Goal: Task Accomplishment & Management: Manage account settings

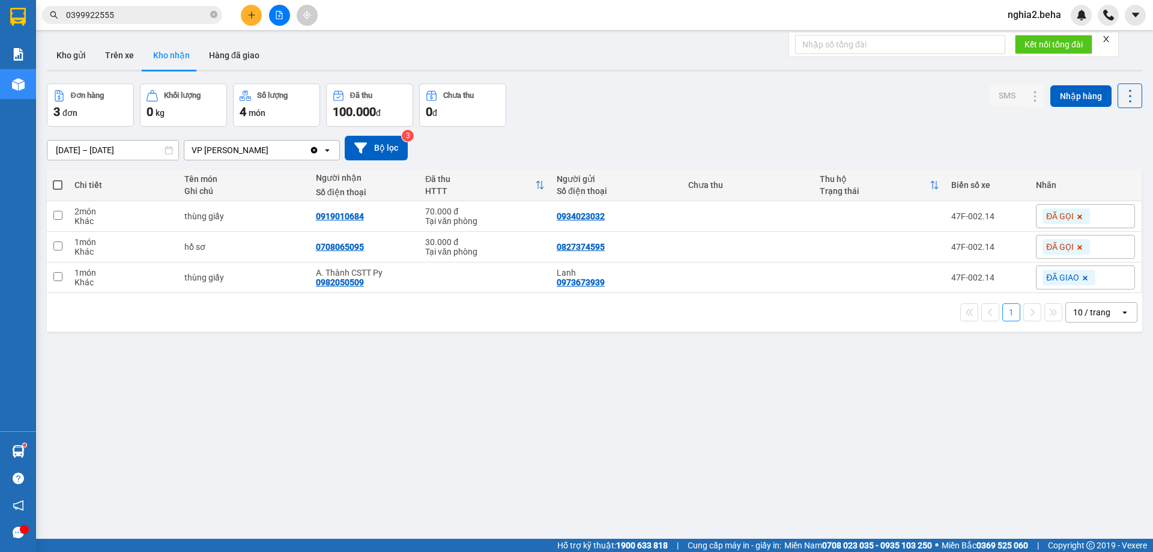
click at [282, 340] on div "ver 1.8.147 Kho gửi Trên xe [PERSON_NAME] Hàng đã [PERSON_NAME] hàng 3 đơn [PER…" at bounding box center [594, 312] width 1105 height 552
click at [63, 58] on button "Kho gửi" at bounding box center [71, 55] width 49 height 29
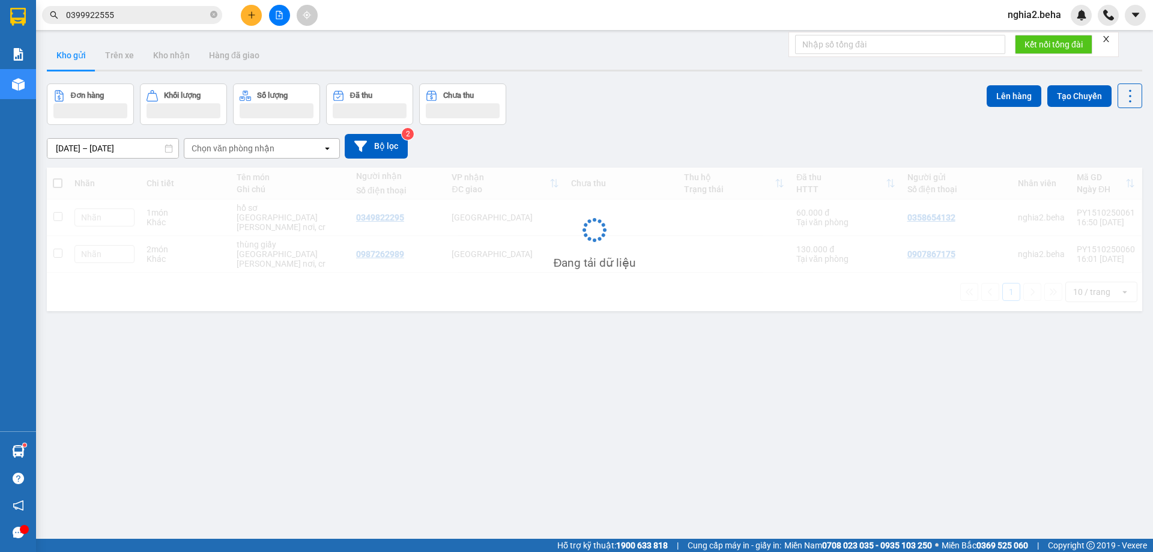
click at [646, 117] on div "Đơn hàng Khối lượng Số lượng Đã thu Chưa thu Lên hàng Tạo Chuyến" at bounding box center [594, 103] width 1095 height 41
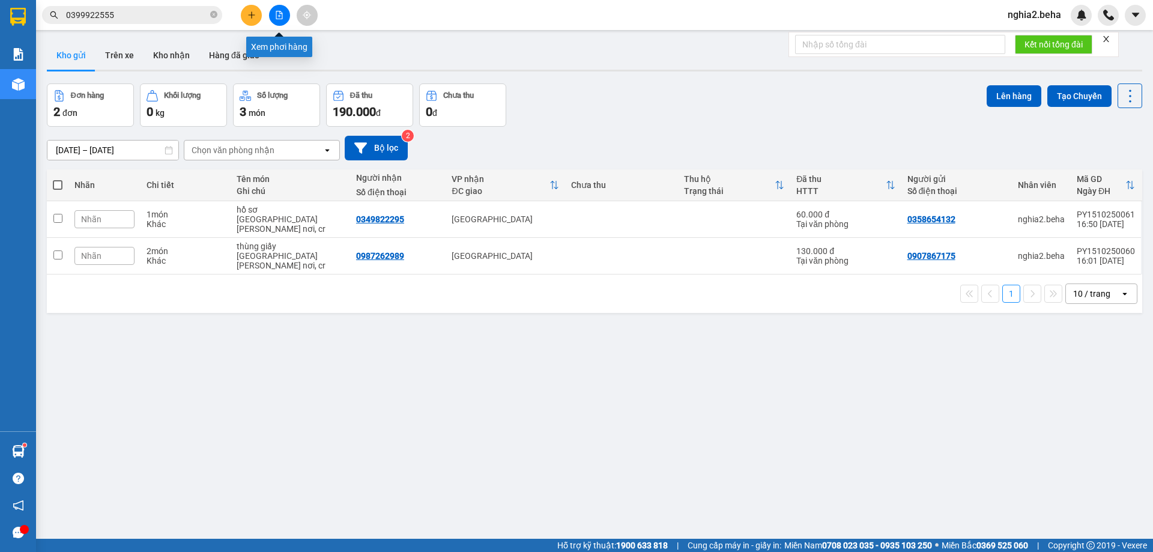
click at [285, 13] on button at bounding box center [279, 15] width 21 height 21
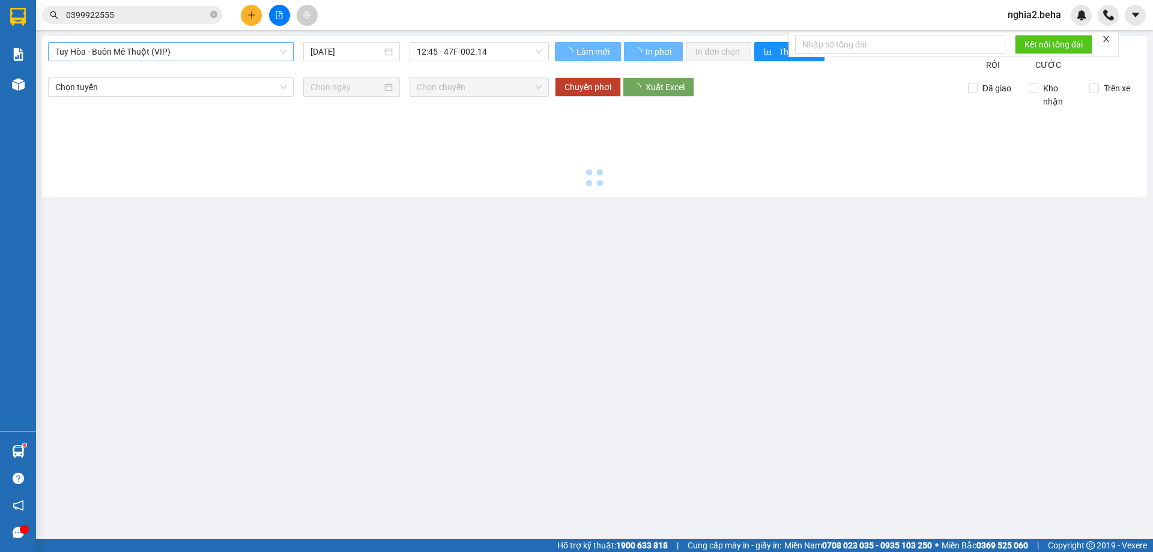
click at [253, 49] on span "Tuy Hòa - Buôn Mê Thuột (VIP)" at bounding box center [170, 52] width 231 height 18
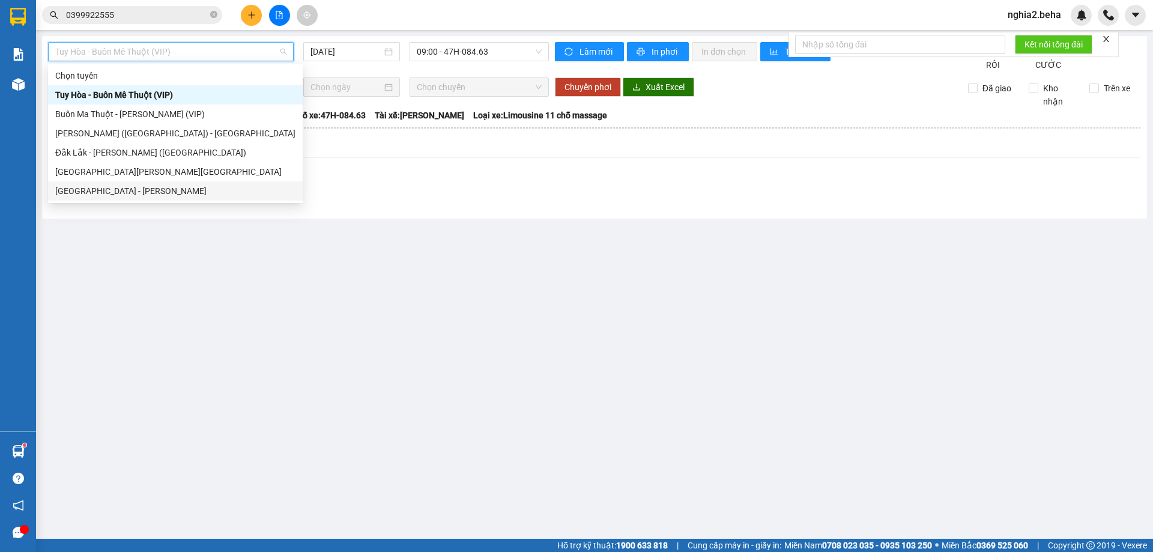
click at [187, 187] on div "[GEOGRAPHIC_DATA] - [PERSON_NAME]" at bounding box center [175, 190] width 240 height 13
type input "[DATE]"
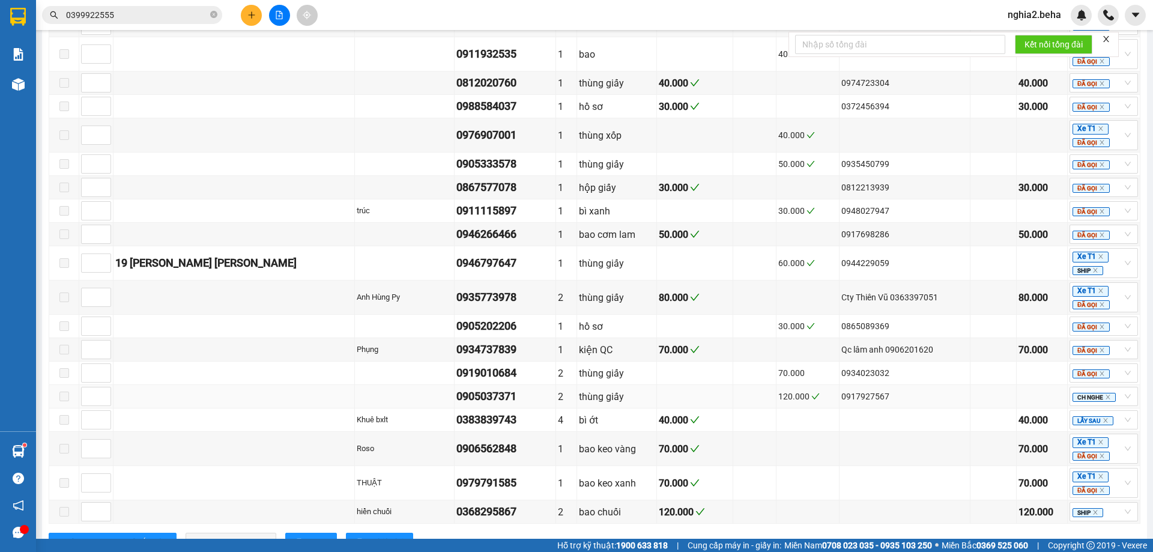
scroll to position [736, 0]
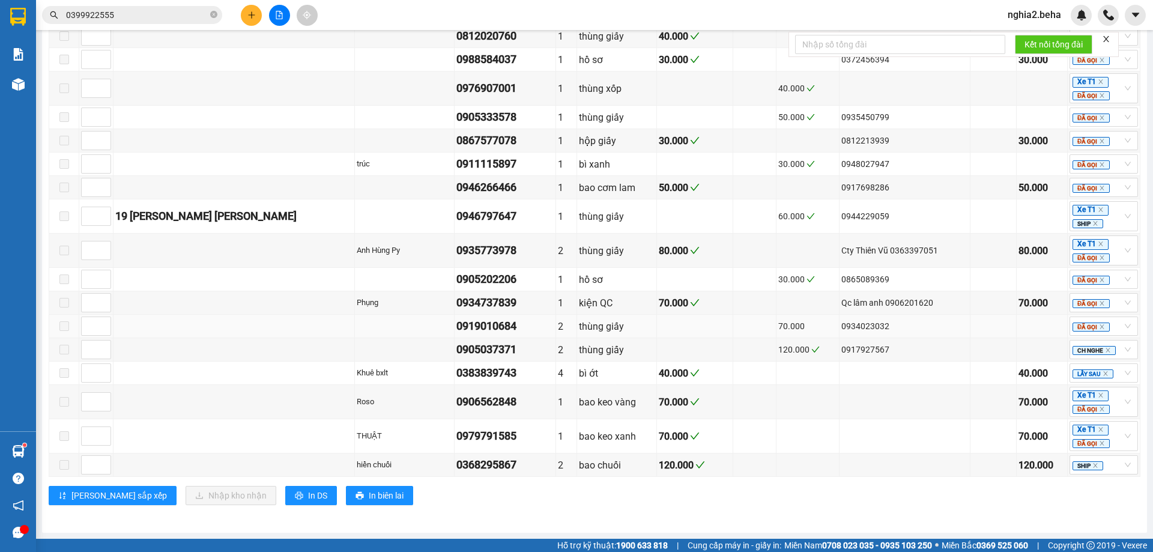
click at [579, 330] on div "thùng giấy" at bounding box center [617, 326] width 76 height 15
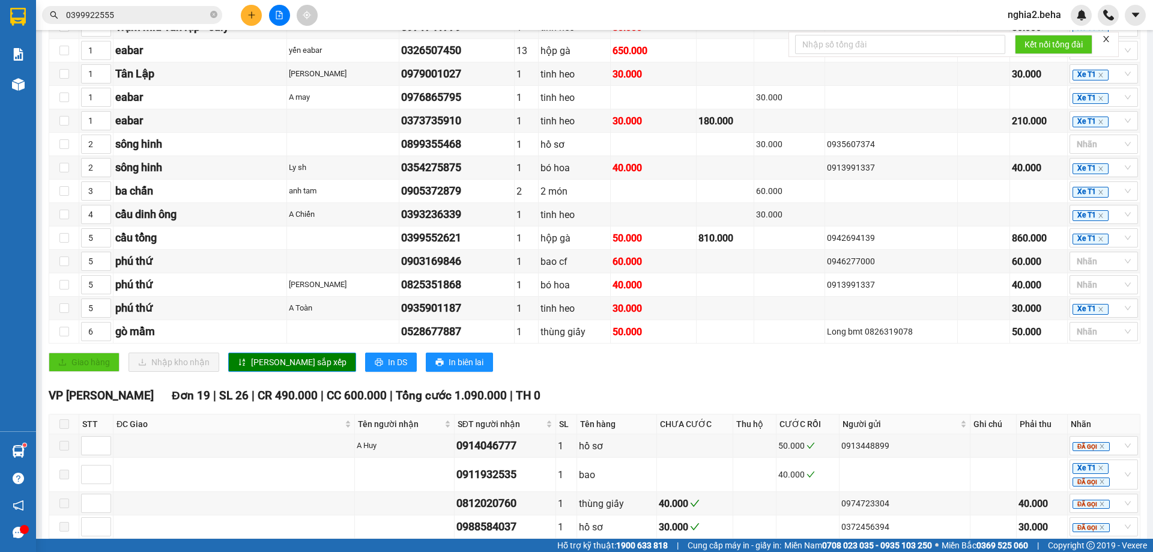
scroll to position [0, 0]
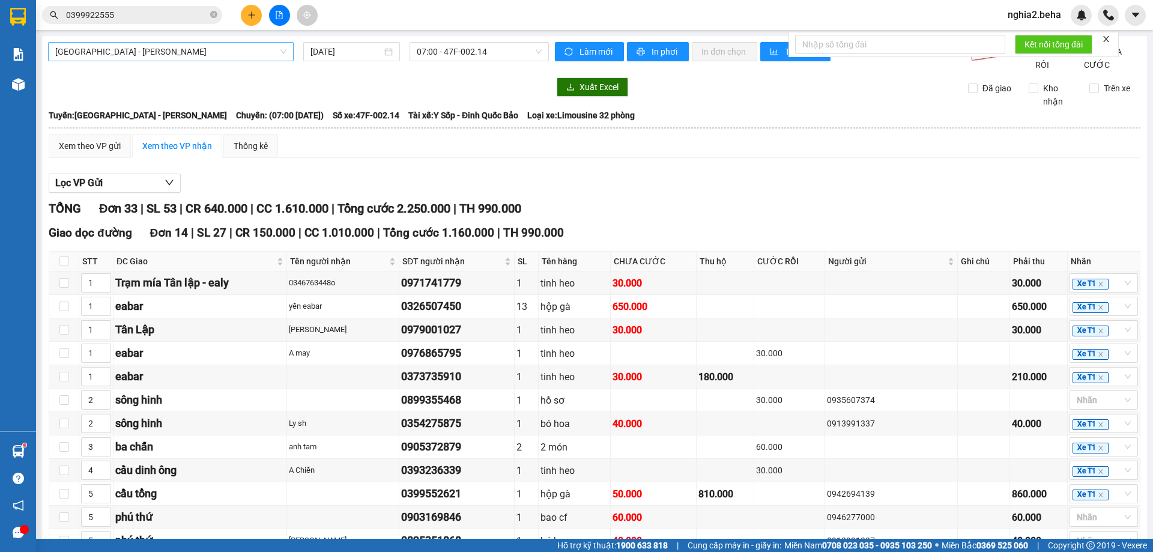
click at [245, 49] on span "[GEOGRAPHIC_DATA] - [PERSON_NAME]" at bounding box center [170, 52] width 231 height 18
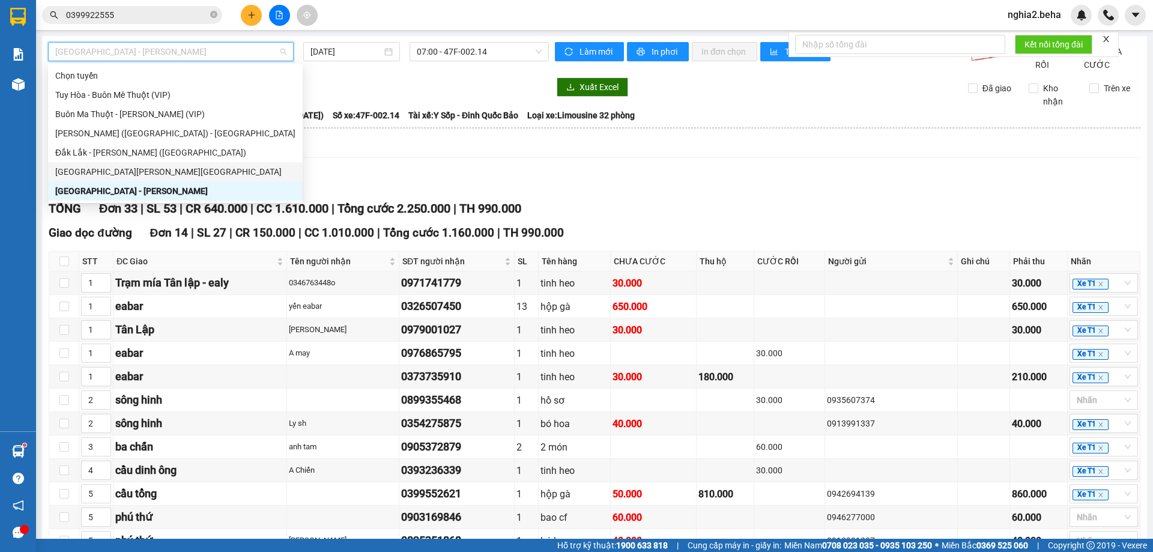
click at [116, 166] on div "[GEOGRAPHIC_DATA][PERSON_NAME][GEOGRAPHIC_DATA]" at bounding box center [175, 171] width 240 height 13
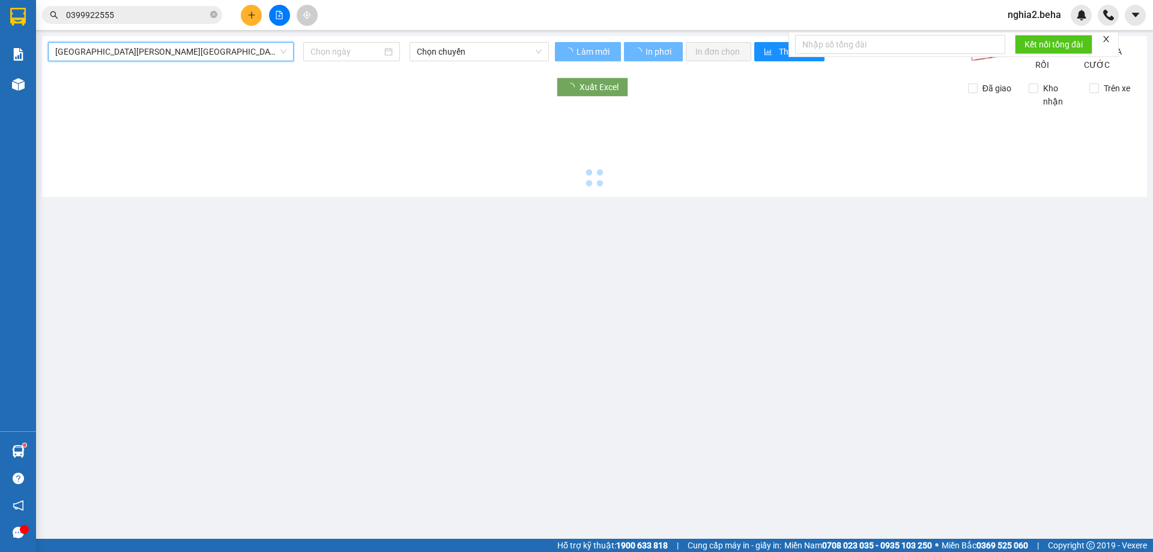
type input "[DATE]"
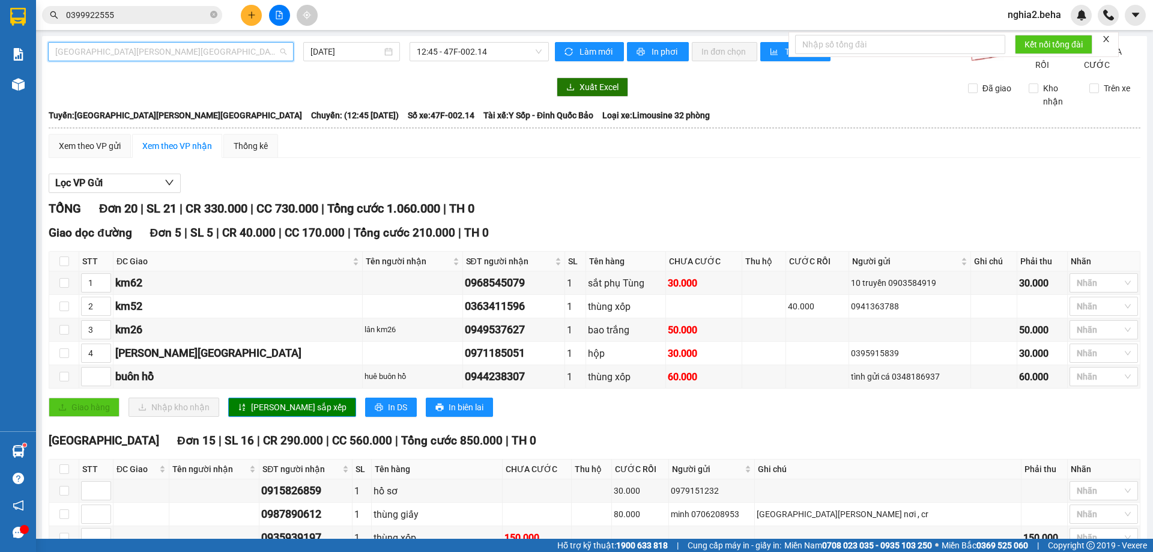
click at [242, 52] on span "[GEOGRAPHIC_DATA][PERSON_NAME][GEOGRAPHIC_DATA]" at bounding box center [170, 52] width 231 height 18
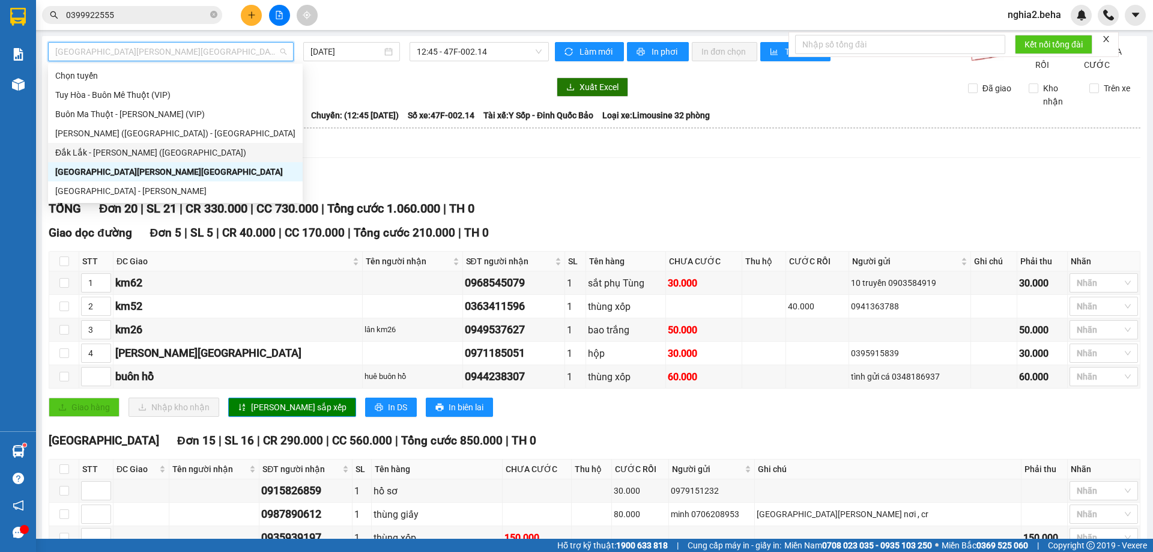
click at [172, 149] on div "Đắk Lắk - [PERSON_NAME] ([GEOGRAPHIC_DATA])" at bounding box center [175, 152] width 240 height 13
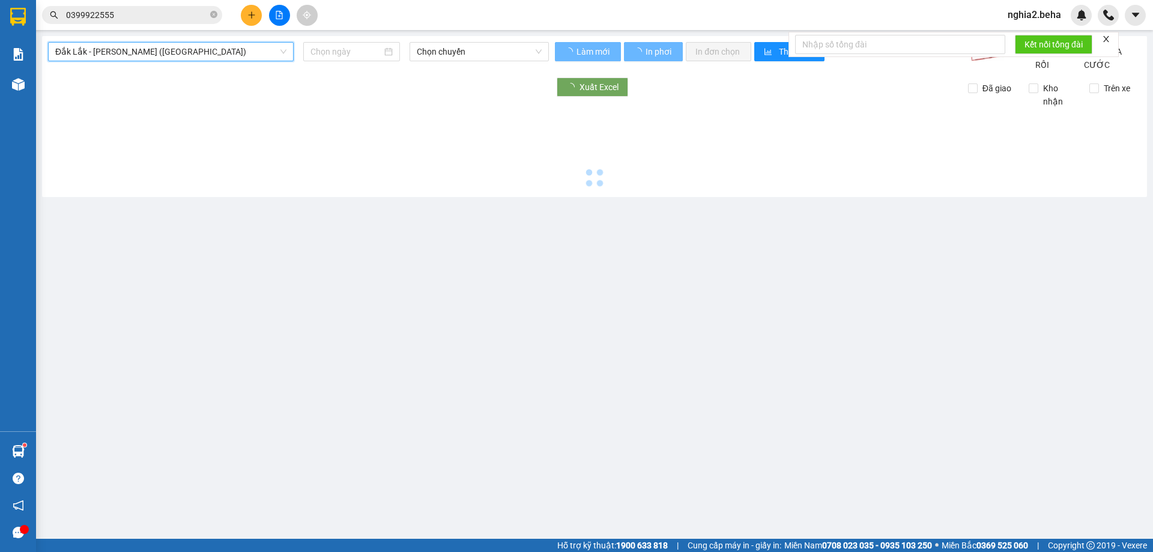
type input "[DATE]"
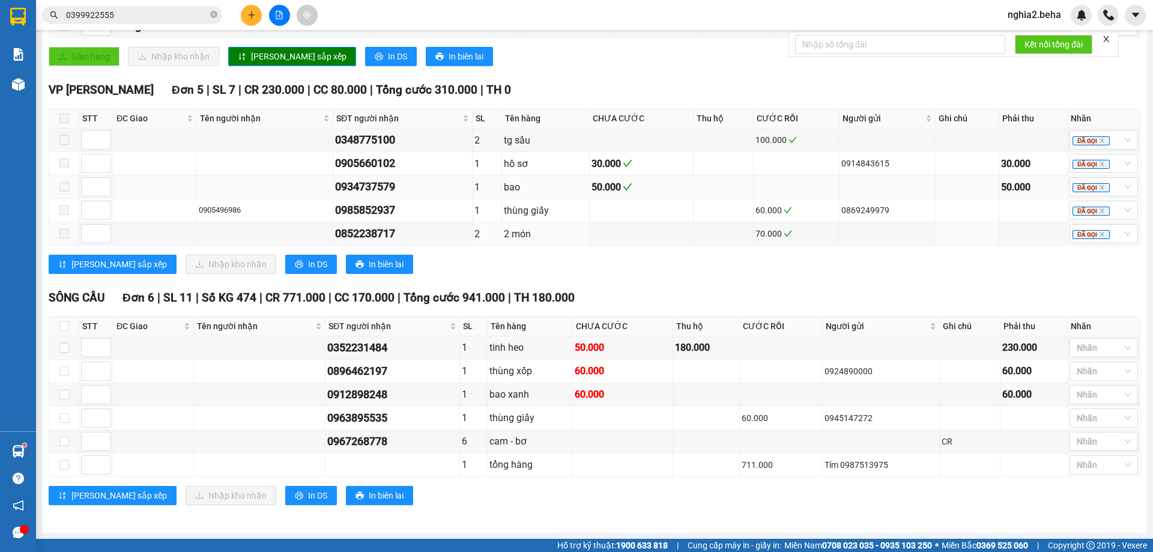
scroll to position [538, 0]
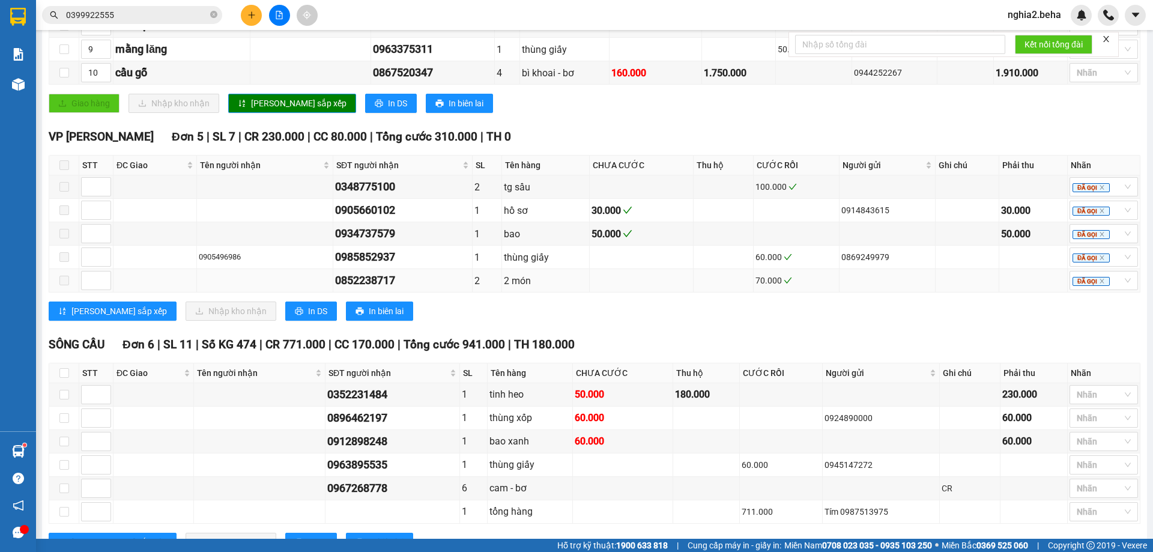
click at [536, 288] on div "2 món" at bounding box center [545, 280] width 83 height 15
click at [653, 292] on td at bounding box center [642, 280] width 104 height 23
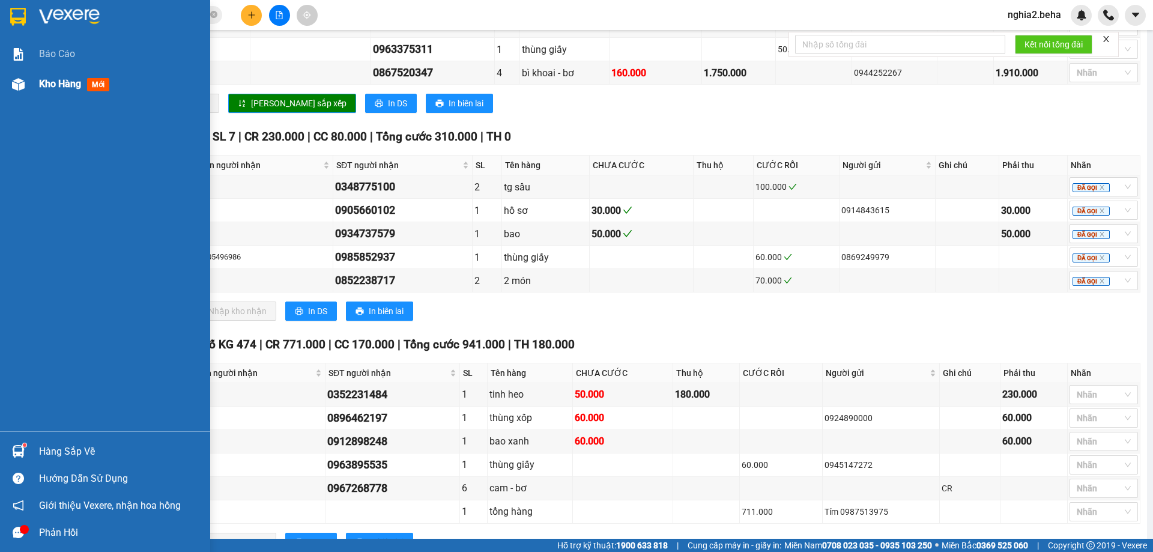
click at [22, 80] on img at bounding box center [18, 84] width 13 height 13
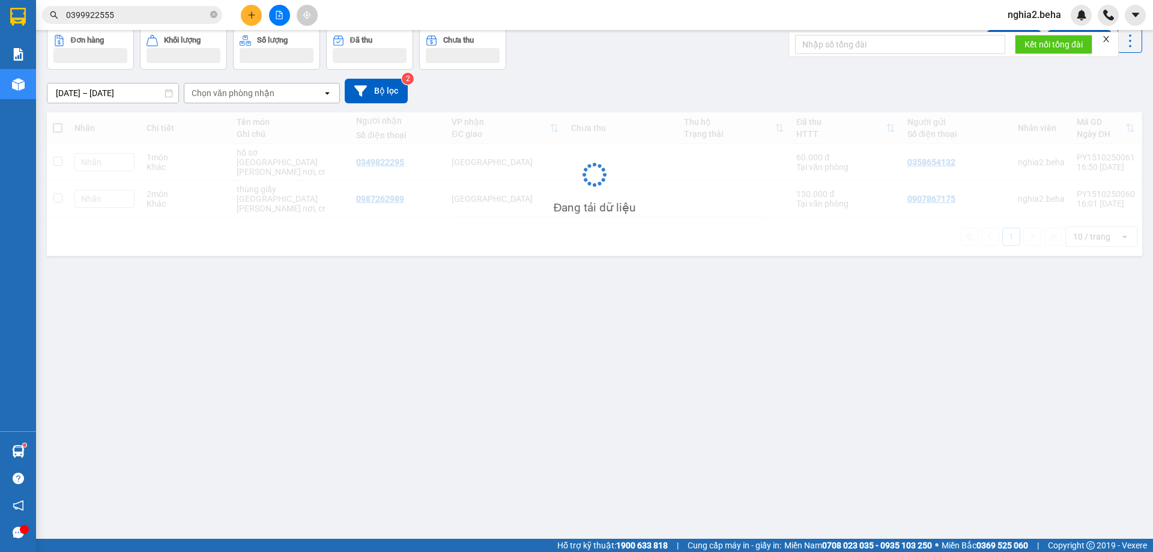
scroll to position [55, 0]
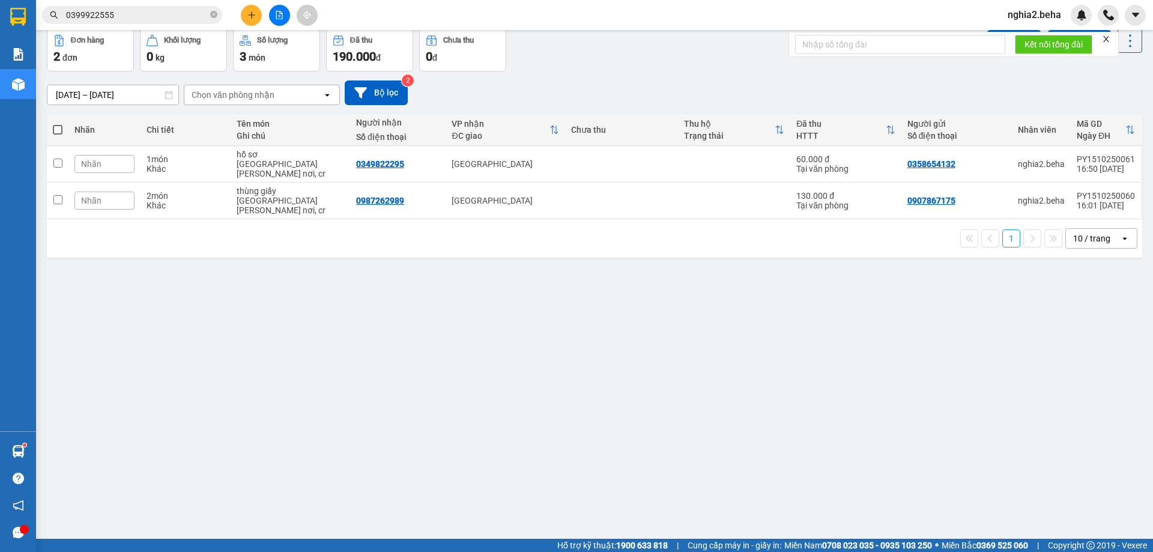
click at [164, 14] on input "0399922555" at bounding box center [137, 14] width 142 height 13
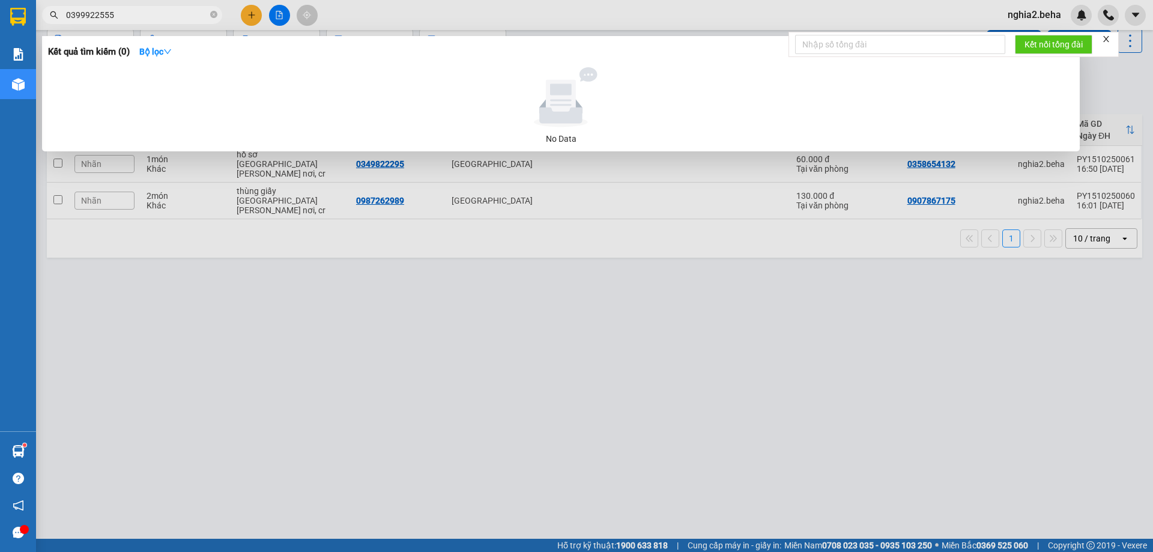
click at [164, 14] on input "0399922555" at bounding box center [137, 14] width 142 height 13
paste input "294547"
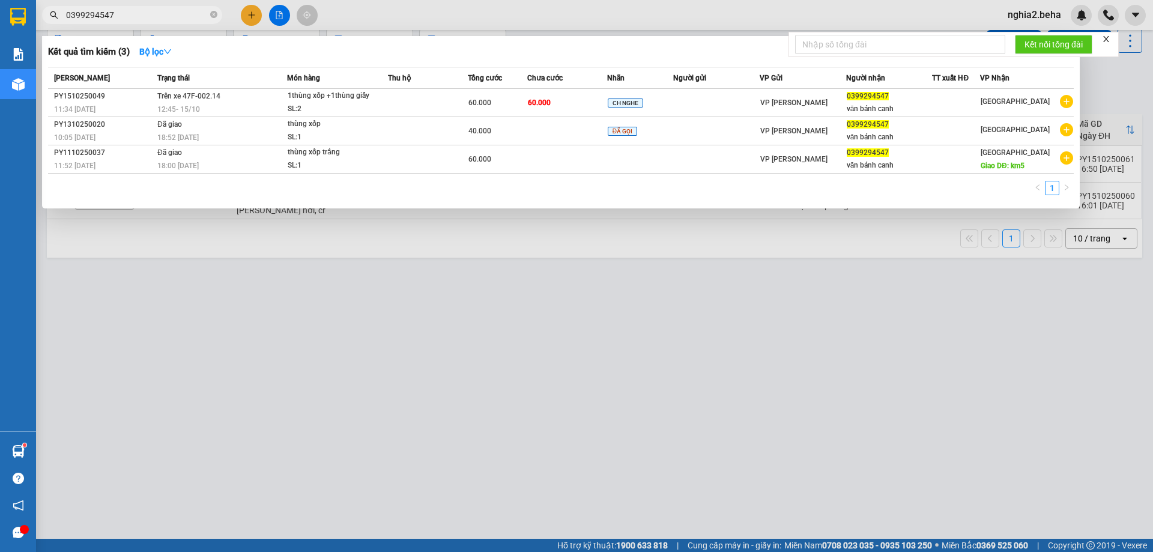
click at [646, 294] on div at bounding box center [576, 276] width 1153 height 552
click at [173, 11] on input "0399294547" at bounding box center [137, 14] width 142 height 13
click at [471, 326] on div at bounding box center [576, 276] width 1153 height 552
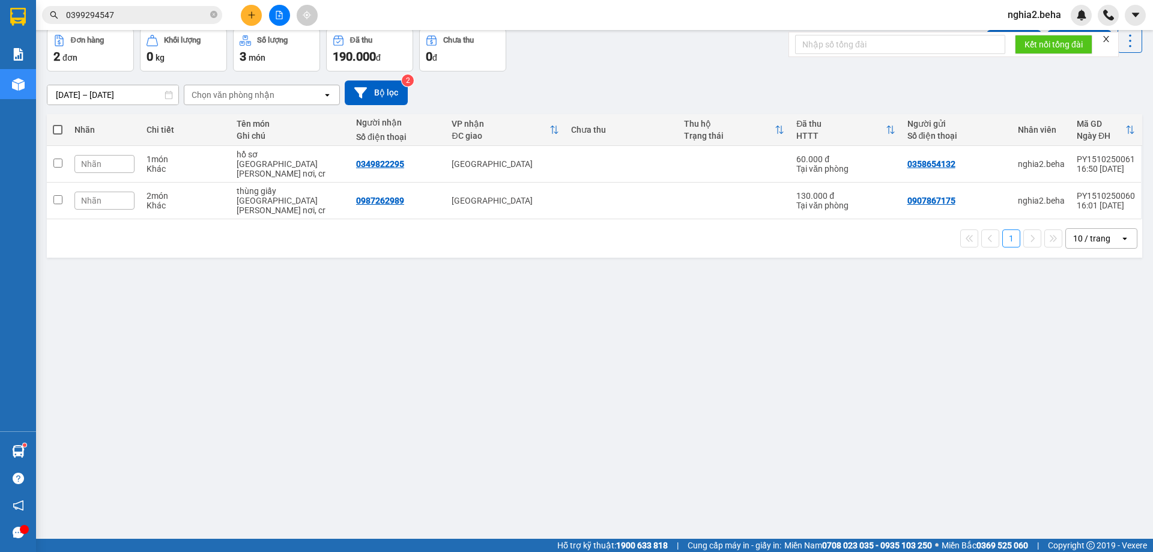
scroll to position [0, 0]
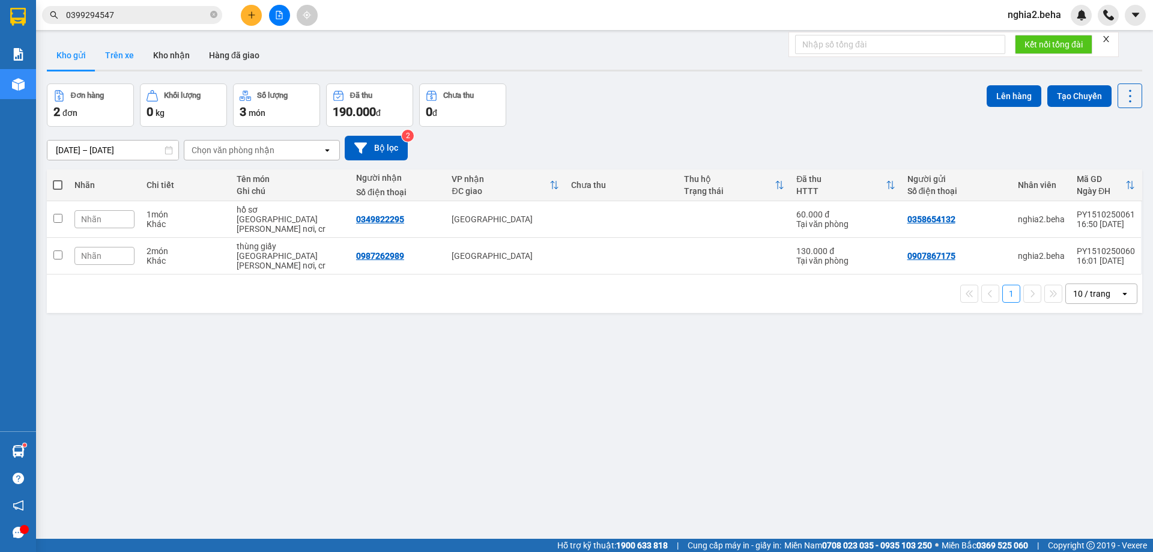
drag, startPoint x: 169, startPoint y: 61, endPoint x: 134, endPoint y: 63, distance: 35.5
click at [167, 61] on button "Kho nhận" at bounding box center [172, 55] width 56 height 29
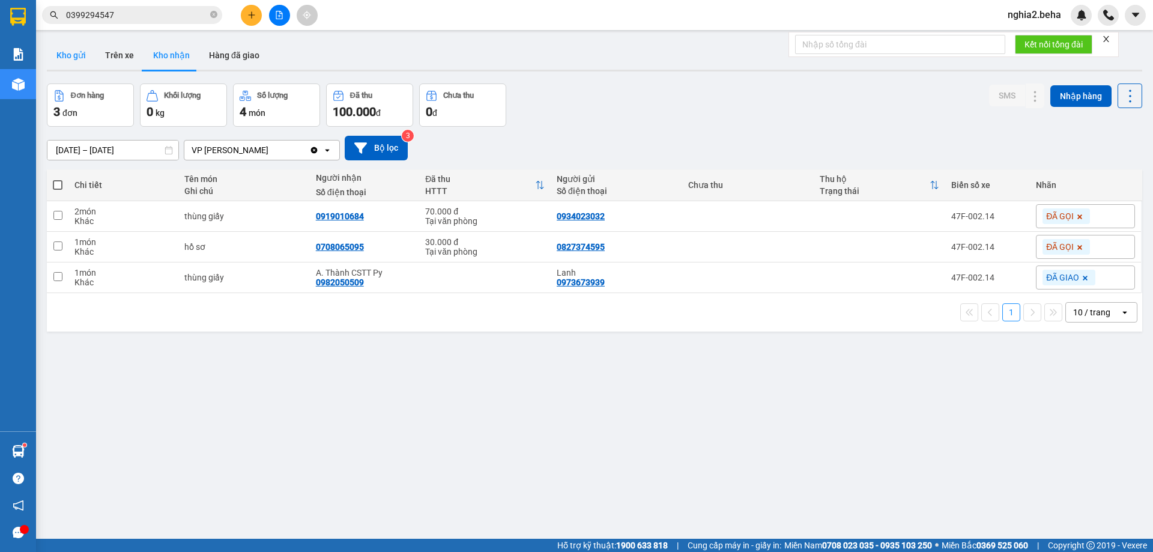
click at [76, 65] on button "Kho gửi" at bounding box center [71, 55] width 49 height 29
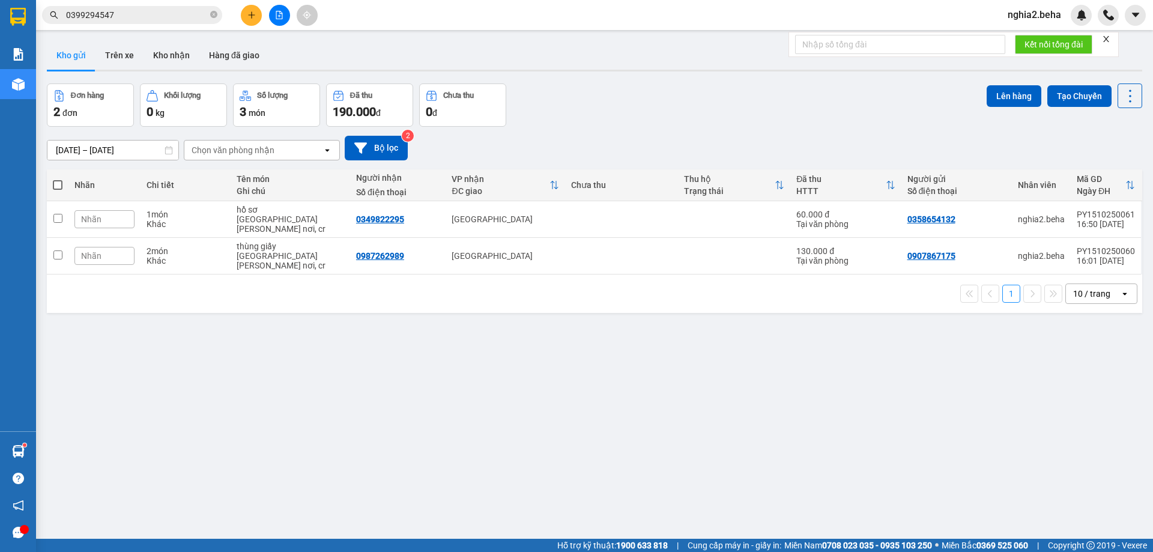
click at [665, 110] on div "Đơn hàng 2 đơn [PERSON_NAME] 0 kg Số [PERSON_NAME] 3 món Đã thu 190.000 [PERSON…" at bounding box center [594, 104] width 1095 height 43
click at [179, 61] on button "Kho nhận" at bounding box center [172, 55] width 56 height 29
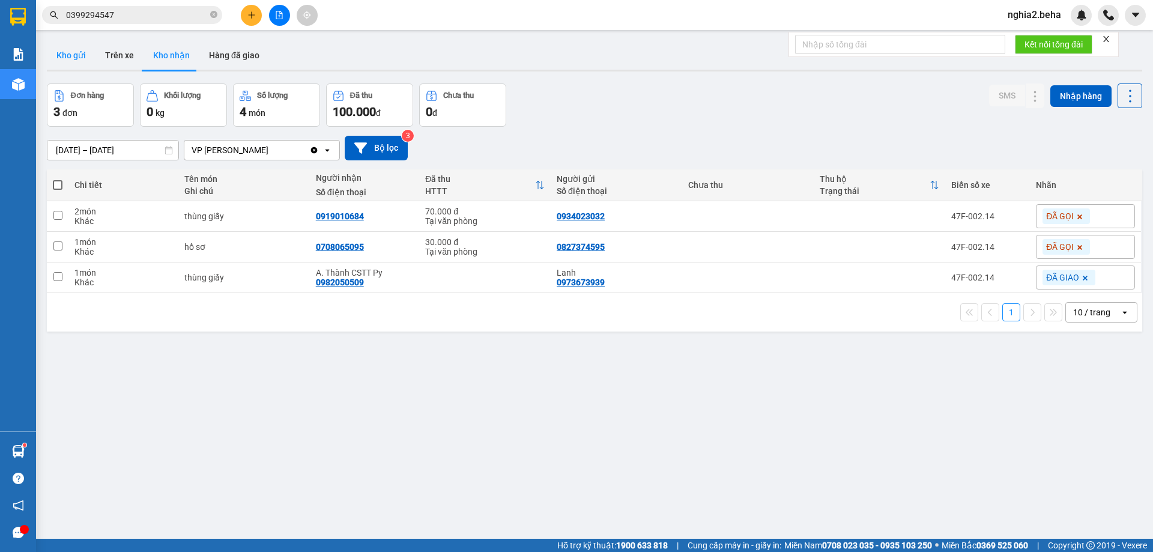
click at [77, 59] on button "Kho gửi" at bounding box center [71, 55] width 49 height 29
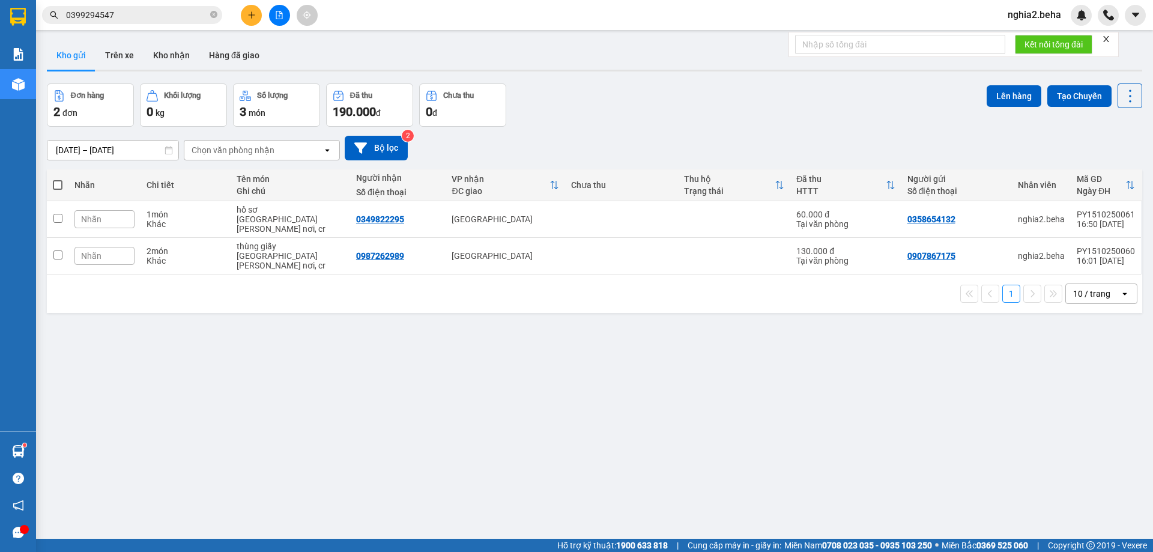
click at [676, 131] on div "[DATE] – [DATE] Press the down arrow key to interact with the calendar and sele…" at bounding box center [594, 148] width 1095 height 43
drag, startPoint x: 638, startPoint y: 388, endPoint x: 596, endPoint y: 429, distance: 58.6
click at [639, 388] on div "ver 1.8.147 Kho gửi Trên xe [PERSON_NAME] Hàng đã [PERSON_NAME] hàng 2 đơn [PER…" at bounding box center [594, 312] width 1105 height 552
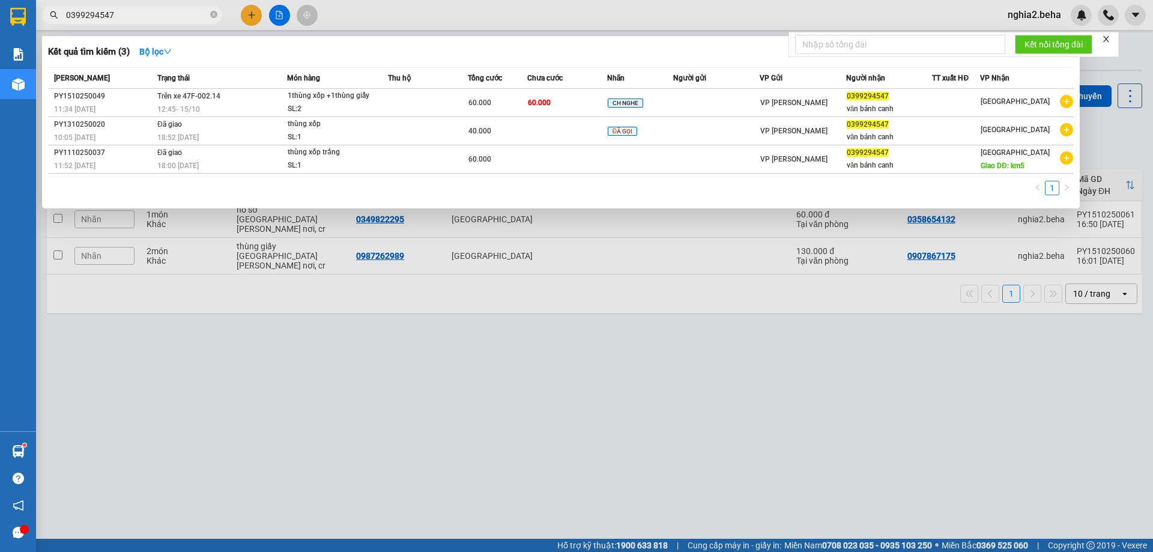
click at [159, 20] on input "0399294547" at bounding box center [137, 14] width 142 height 13
paste input "6155686"
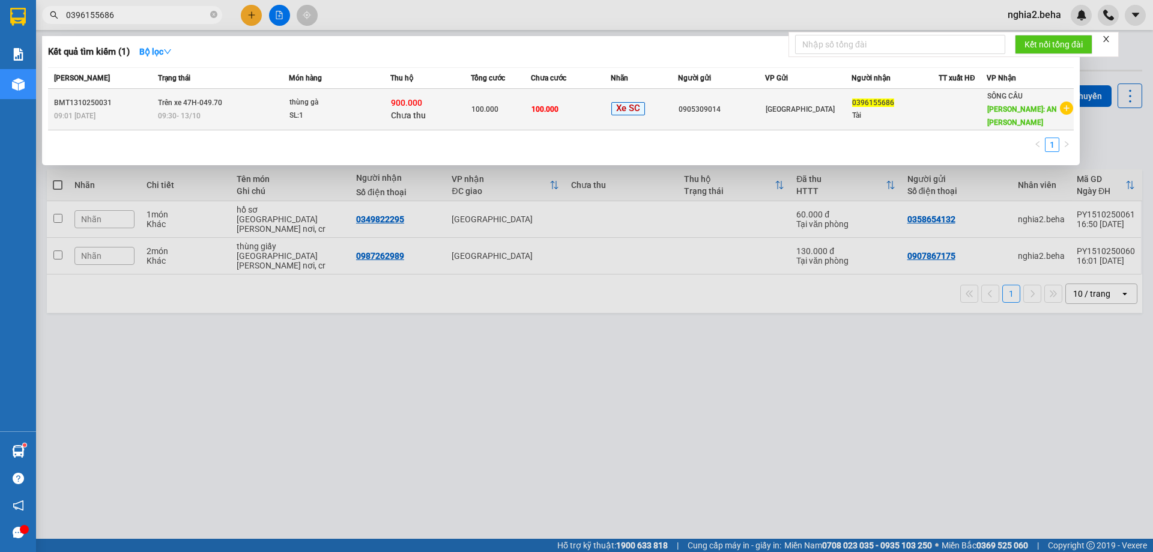
type input "0396155686"
click at [214, 109] on div "09:30 [DATE]" at bounding box center [223, 115] width 130 height 13
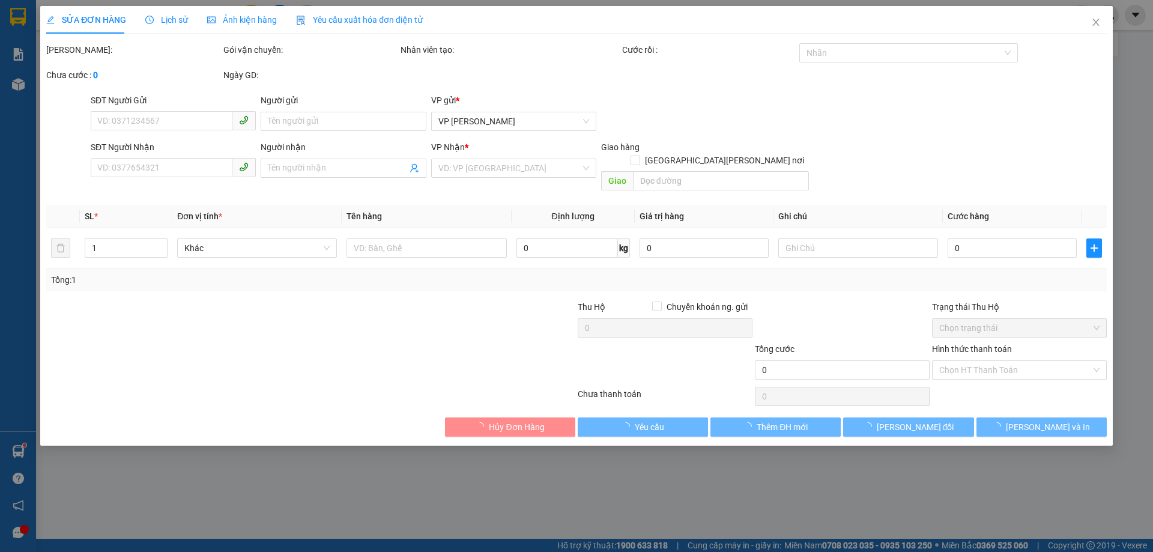
click at [232, 23] on span "Ảnh kiện hàng" at bounding box center [242, 20] width 70 height 10
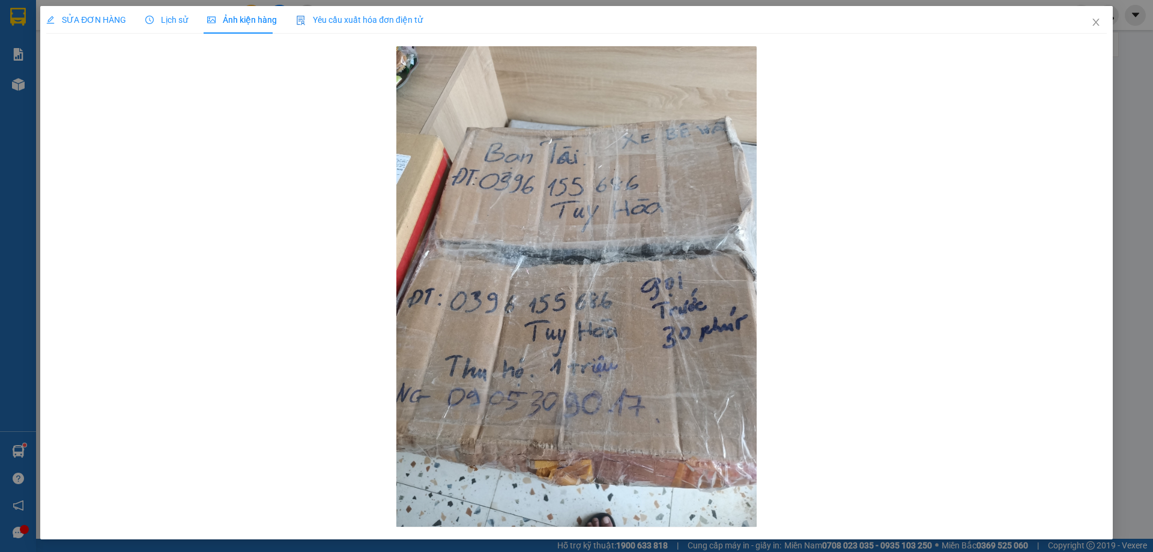
click at [189, 14] on div "SỬA ĐƠN HÀNG Lịch sử Ảnh kiện hàng Yêu cầu xuất hóa đơn điện tử" at bounding box center [234, 20] width 376 height 28
click at [173, 17] on span "Lịch sử" at bounding box center [166, 20] width 43 height 10
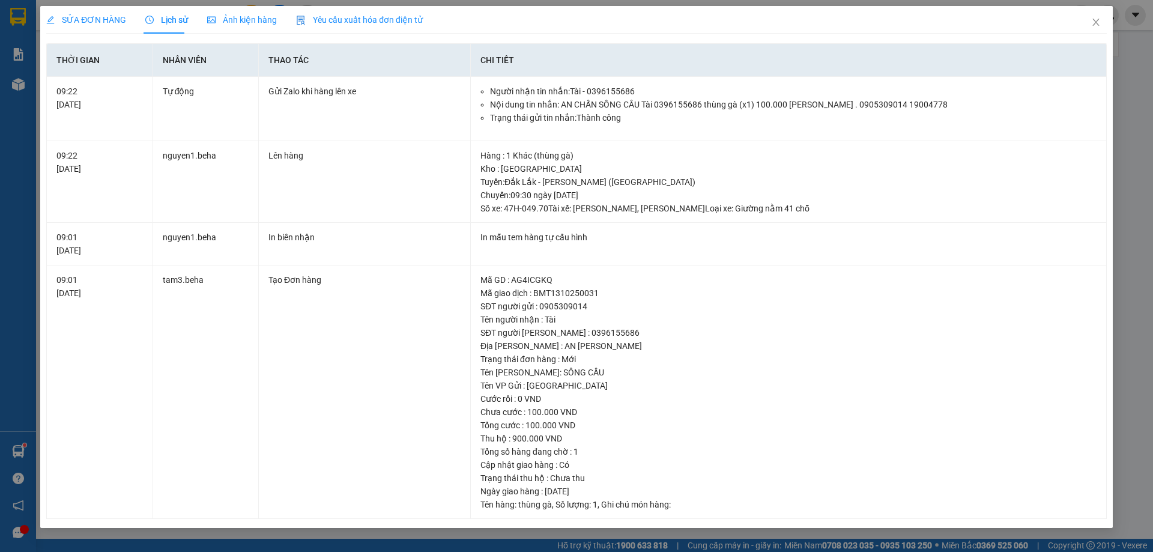
click at [100, 20] on span "SỬA ĐƠN HÀNG" at bounding box center [86, 20] width 80 height 10
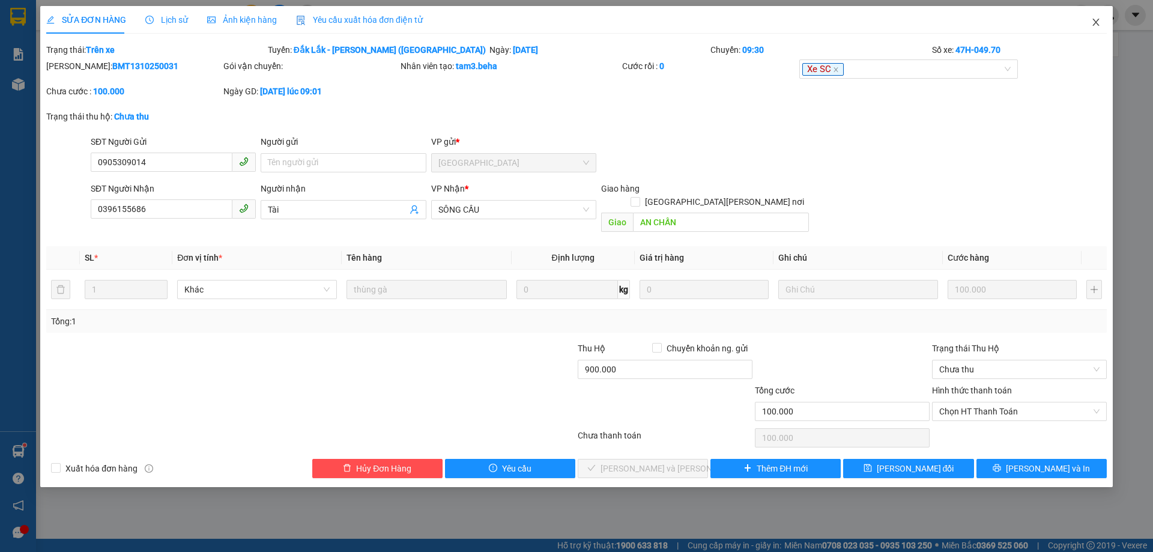
click at [1093, 20] on icon "close" at bounding box center [1095, 22] width 7 height 7
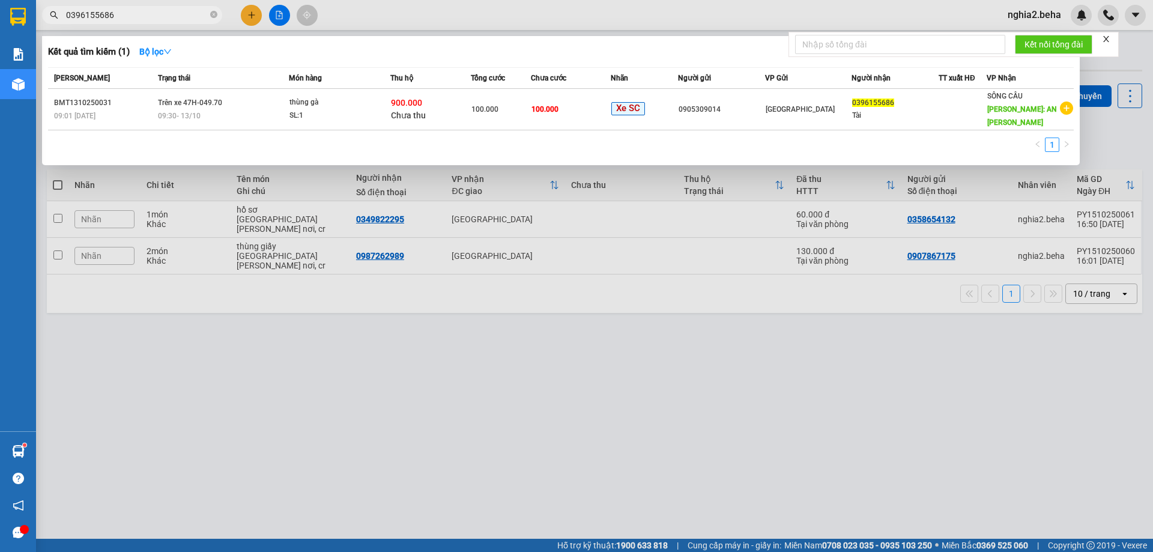
click at [172, 23] on span "0396155686" at bounding box center [132, 15] width 180 height 18
click at [347, 377] on div at bounding box center [576, 276] width 1153 height 552
click at [175, 18] on input "0396155686" at bounding box center [137, 14] width 142 height 13
click at [431, 366] on div at bounding box center [576, 276] width 1153 height 552
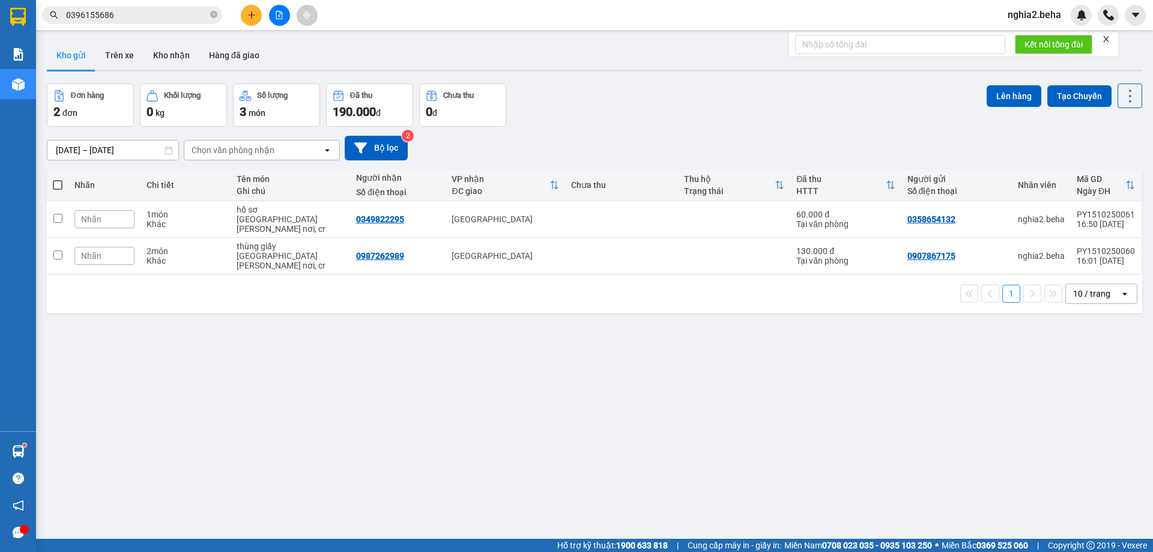
click at [159, 13] on input "0396155686" at bounding box center [137, 14] width 142 height 13
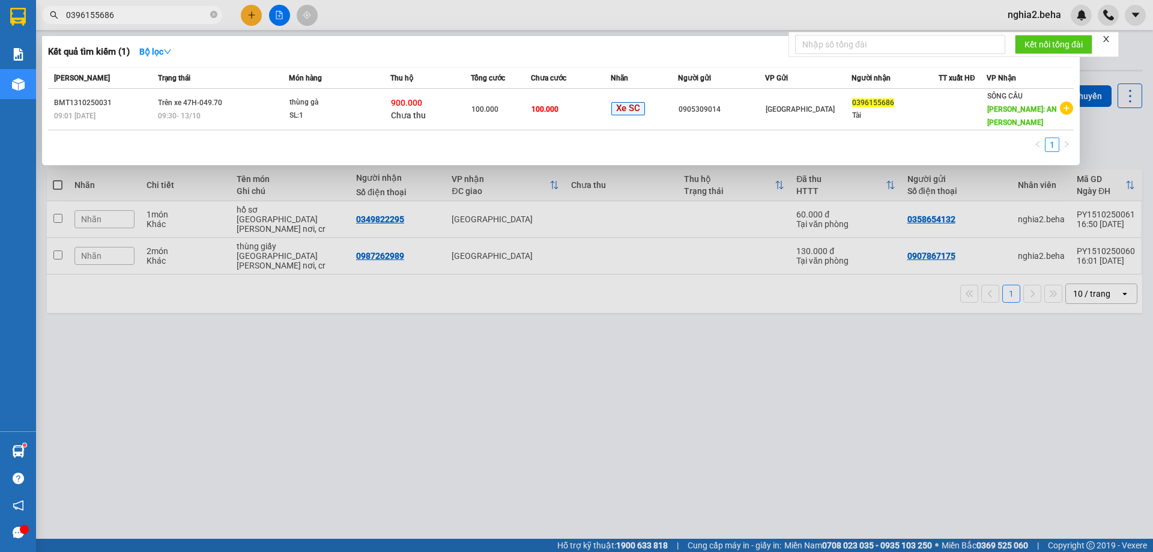
click at [418, 373] on div at bounding box center [576, 276] width 1153 height 552
